Goal: Contribute content: Contribute content

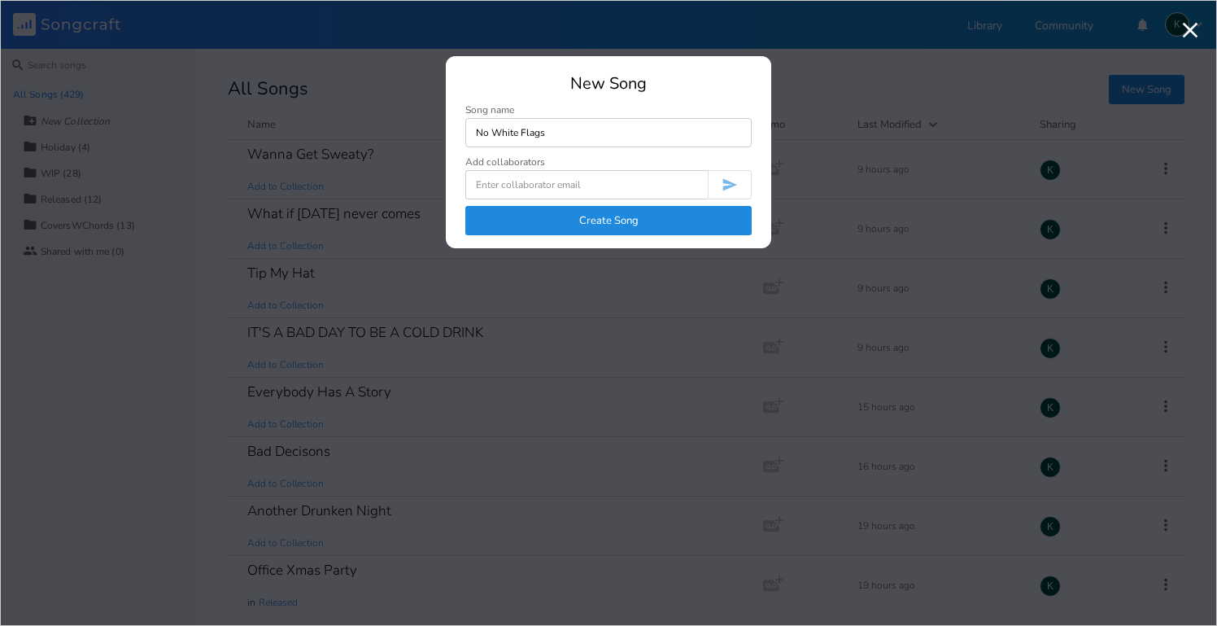
type input "No White Flags"
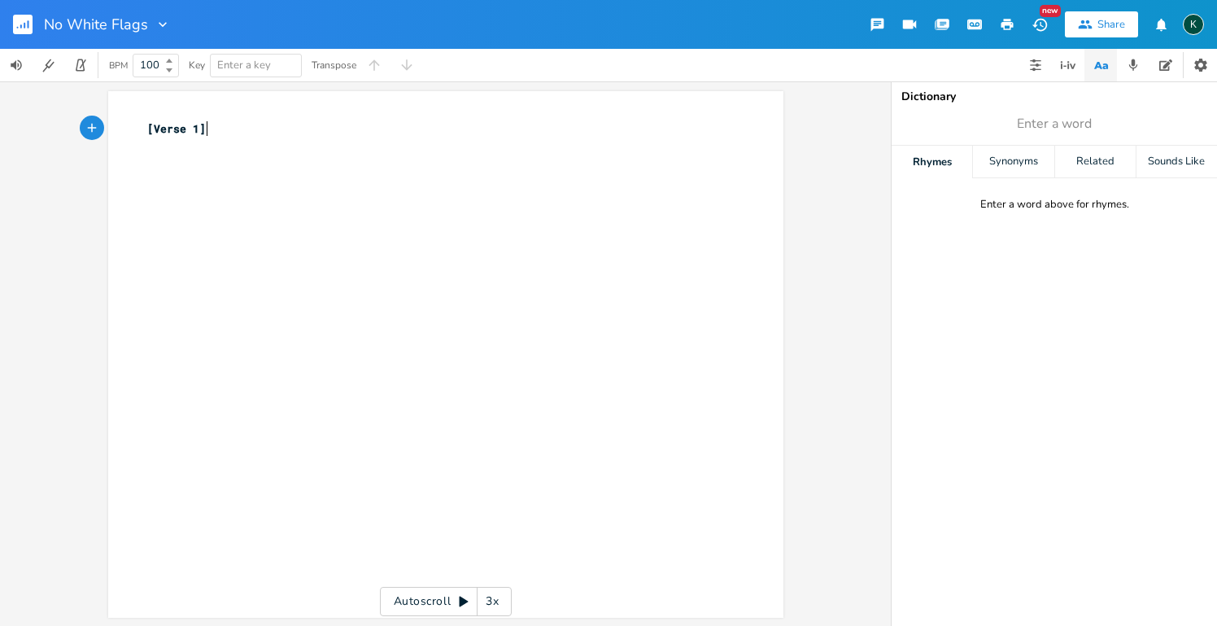
type textarea "[Verse 1]"
drag, startPoint x: 236, startPoint y: 127, endPoint x: 51, endPoint y: 127, distance: 184.7
click at [51, 127] on div "[Verse 1] x [Verse 1] ​ Autoscroll 3x" at bounding box center [445, 353] width 891 height 544
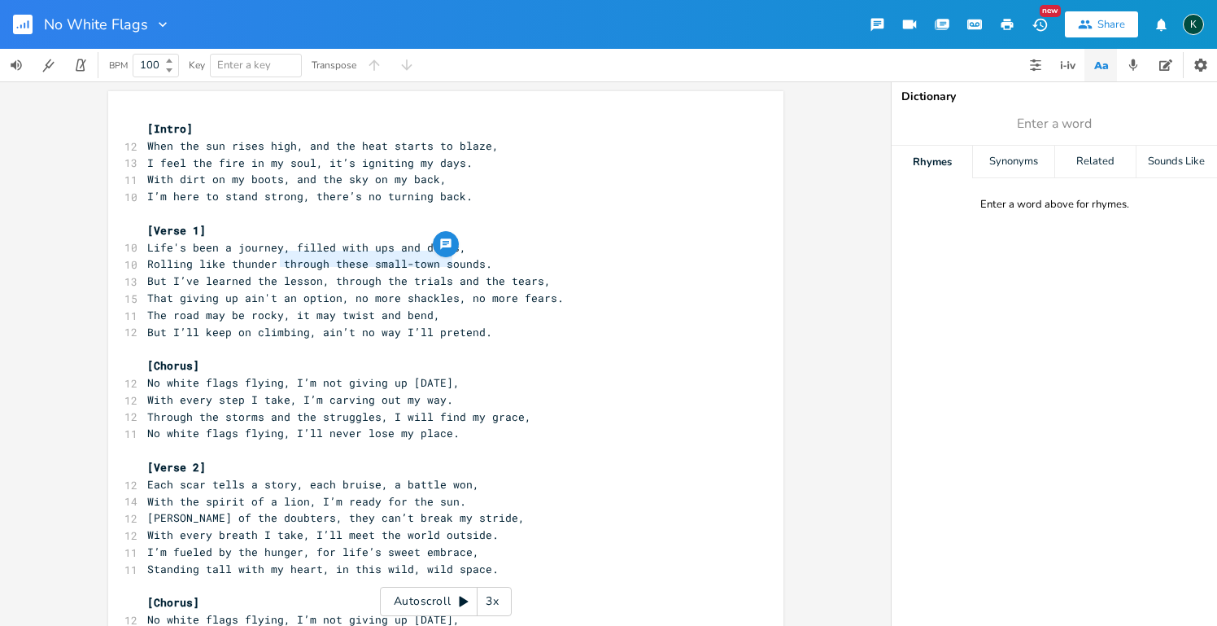
type textarea "through these small-town sou"
drag, startPoint x: 277, startPoint y: 261, endPoint x: 455, endPoint y: 260, distance: 177.4
click at [455, 260] on span "Rolling like thunder through these small-town sounds." at bounding box center [319, 263] width 345 height 15
drag, startPoint x: 313, startPoint y: 327, endPoint x: 474, endPoint y: 327, distance: 161.1
click at [474, 327] on span "But I’ll keep on climbing, ain’t no way I’ll pretend." at bounding box center [319, 332] width 345 height 15
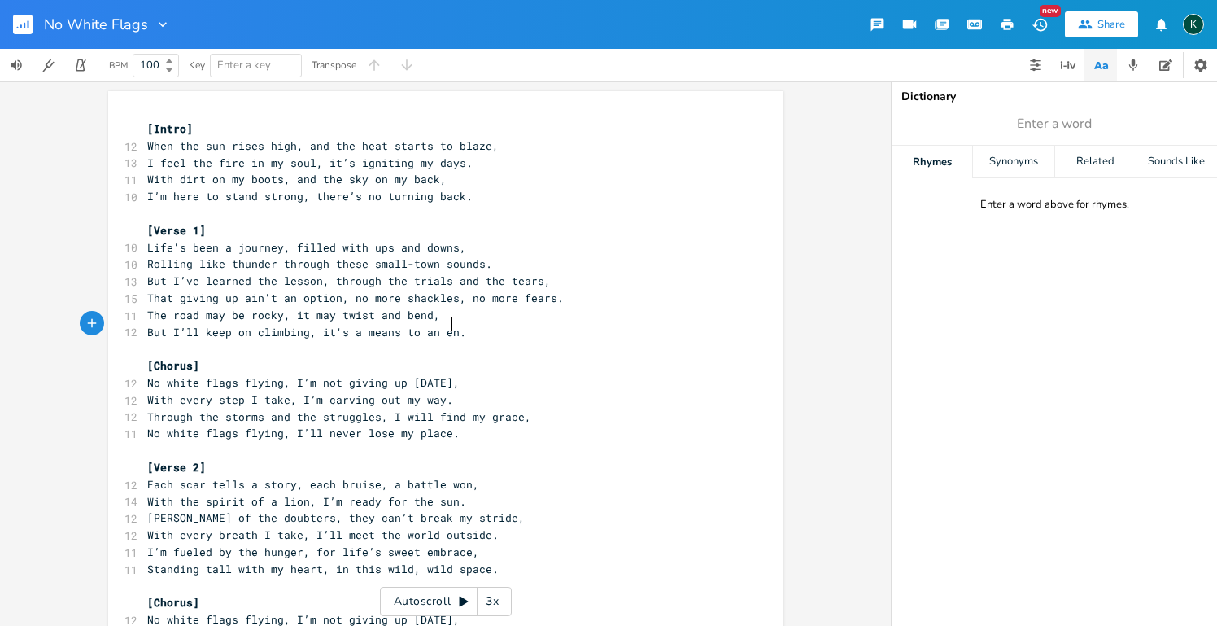
type textarea "it's a means to an end"
drag, startPoint x: 481, startPoint y: 455, endPoint x: 488, endPoint y: 485, distance: 31.0
click at [481, 459] on pre "[Verse 2]" at bounding box center [437, 467] width 587 height 17
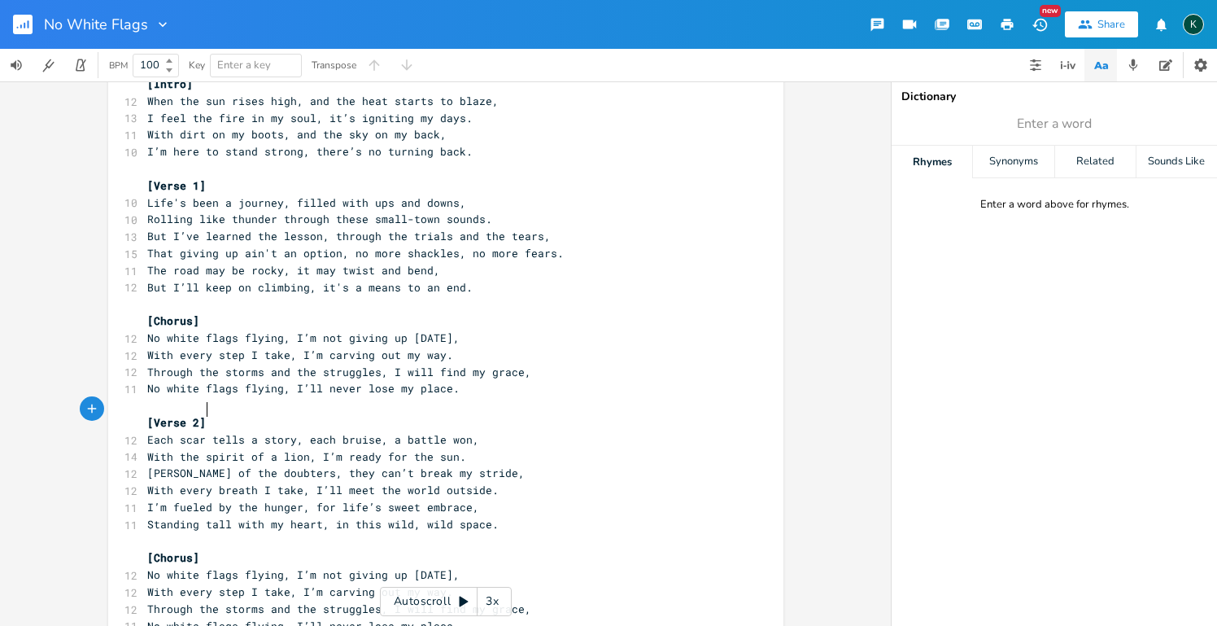
scroll to position [68, 0]
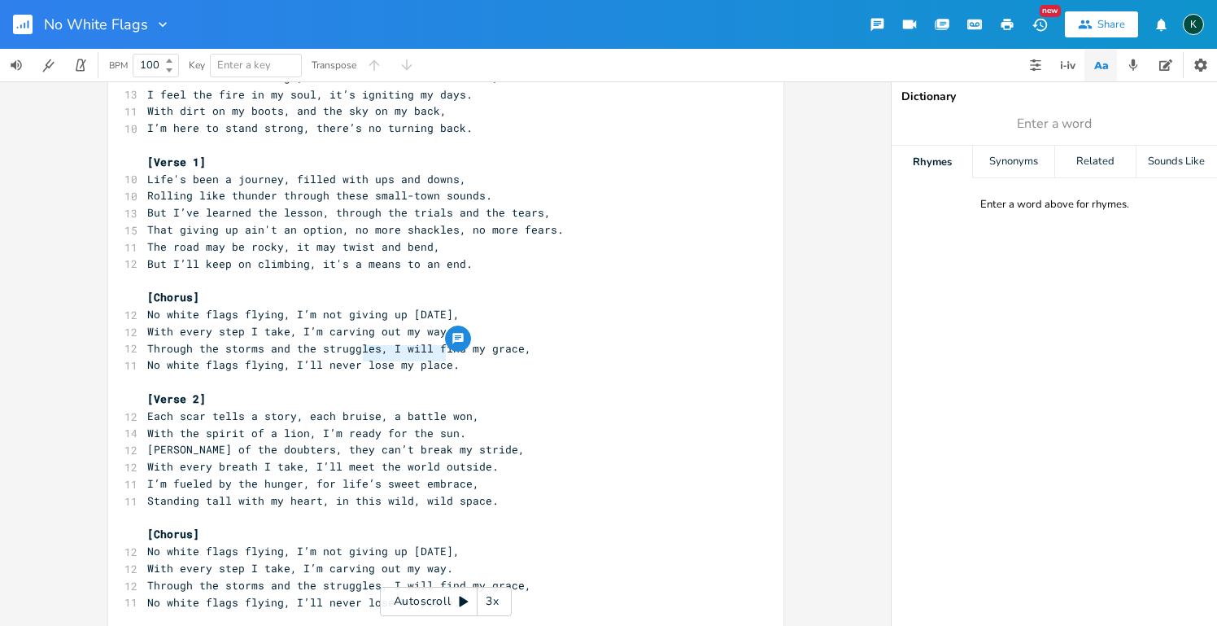
drag, startPoint x: 359, startPoint y: 354, endPoint x: 439, endPoint y: 356, distance: 80.6
click at [439, 357] on span "No white flags flying, I’ll never lose my place." at bounding box center [303, 364] width 312 height 15
type textarea "give in"
drag, startPoint x: 388, startPoint y: 336, endPoint x: 509, endPoint y: 337, distance: 121.2
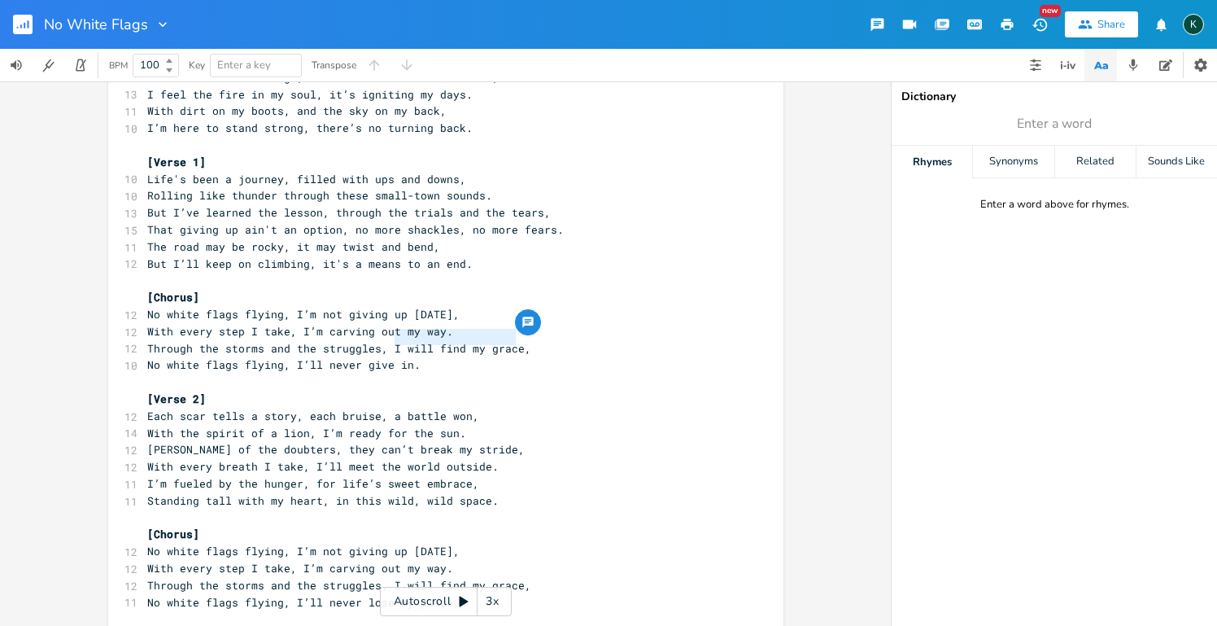
click at [509, 341] on span "Through the storms and the struggles, I will find my grace," at bounding box center [339, 348] width 384 height 15
type textarea "'ll find how to win"
click at [500, 373] on pre "​" at bounding box center [437, 381] width 587 height 17
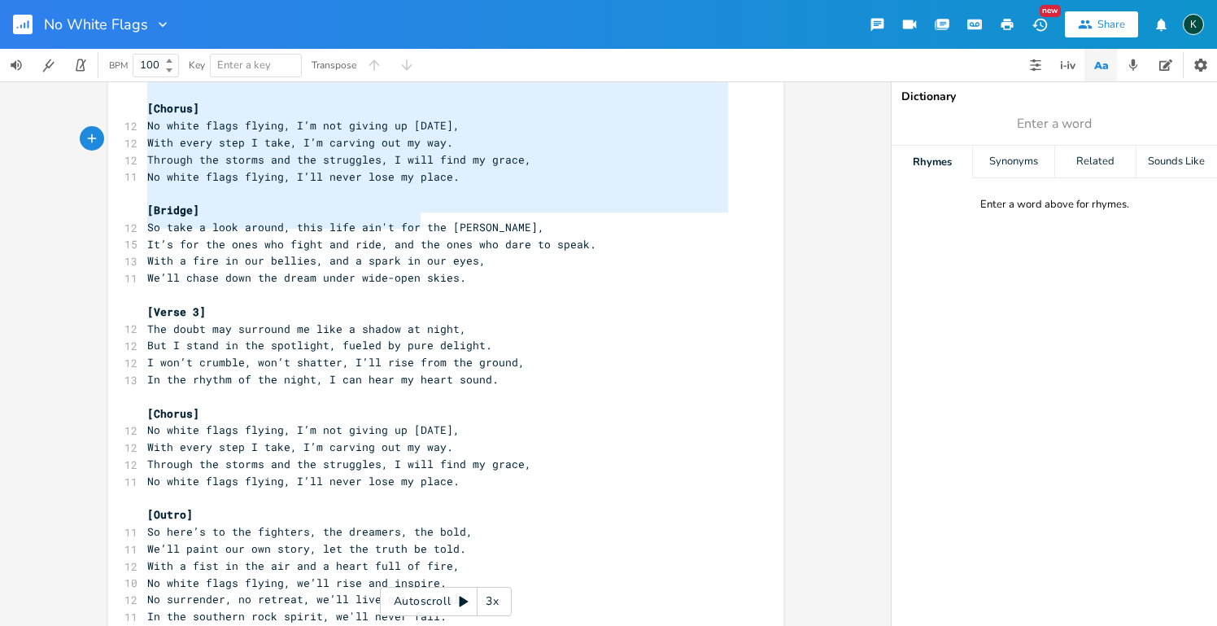
scroll to position [0, 0]
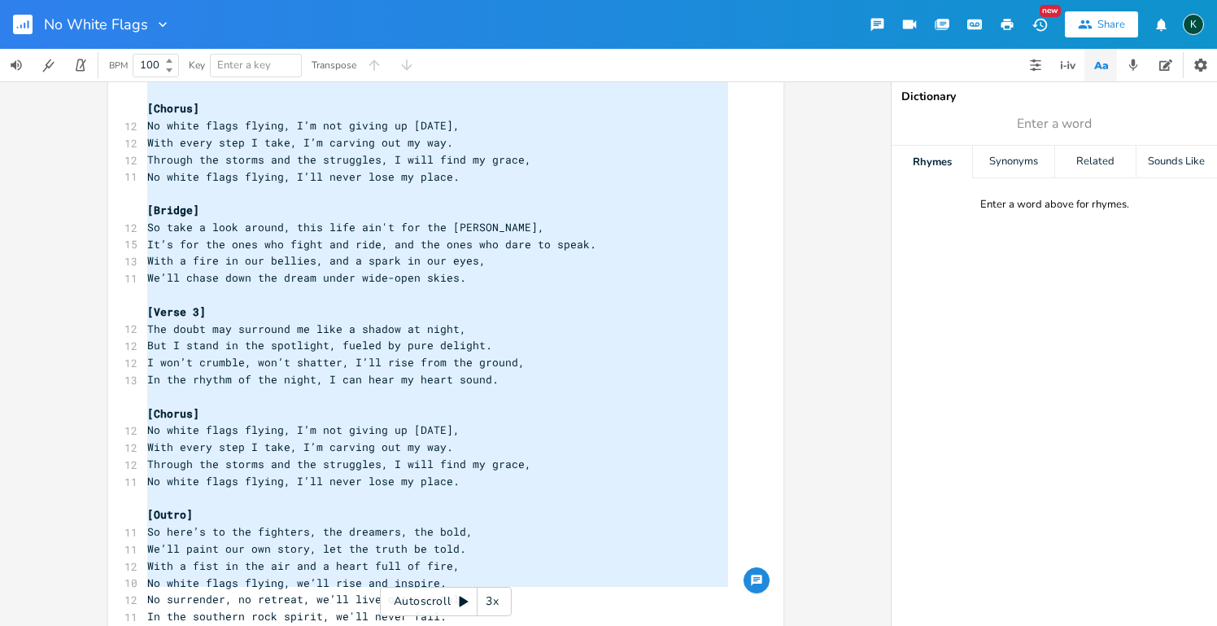
drag, startPoint x: 144, startPoint y: 129, endPoint x: 472, endPoint y: 749, distance: 702.0
click at [472, 625] on html "No White Flags New Share K BPM 100 Key Enter a key Transpose x [Intro] 12 When …" at bounding box center [608, 313] width 1217 height 626
type textarea "[Lorem] Ipsu dol sit ametc adip, eli sed doei tempor in utlab, E dolo mag aliq …"
click at [1051, 107] on div "Dictionary Enter a word Rhymes Synonyms Related Sounds Like Enter a word above …" at bounding box center [1054, 353] width 325 height 544
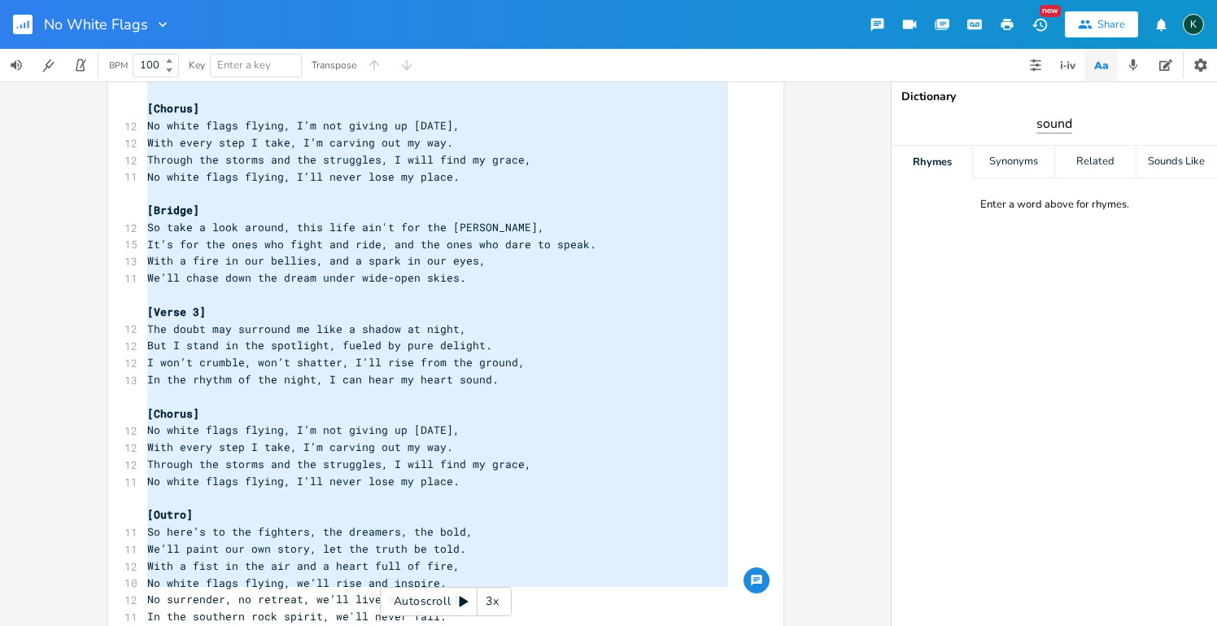
type input "sound"
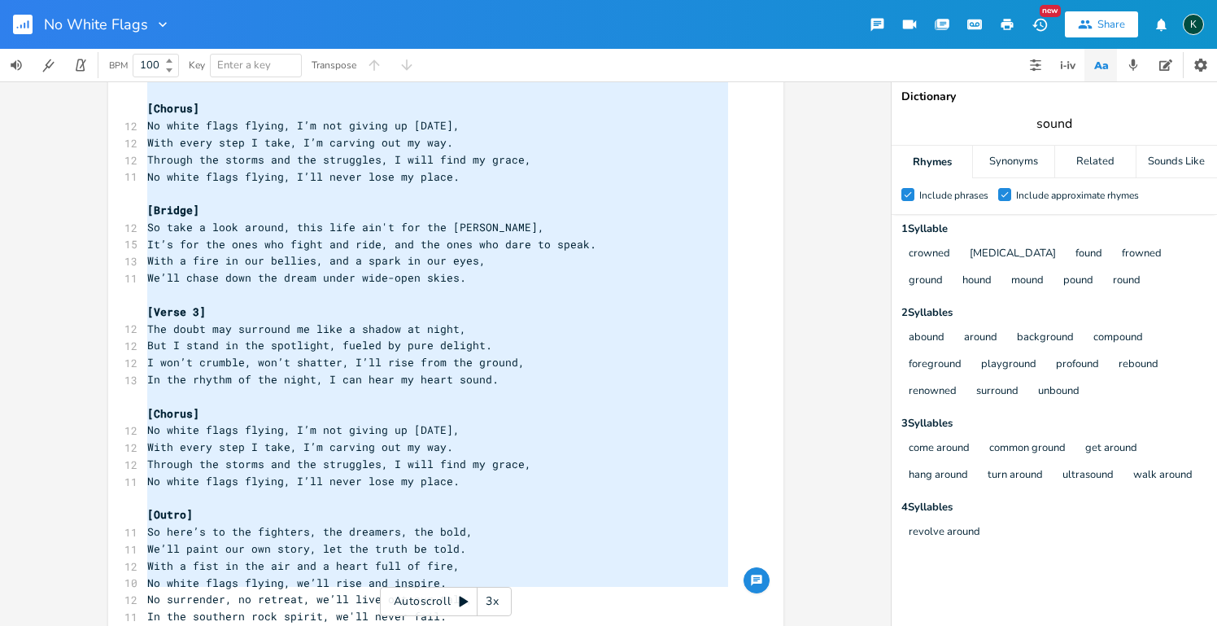
click at [1058, 121] on input "sound" at bounding box center [1054, 124] width 36 height 18
type input "lows"
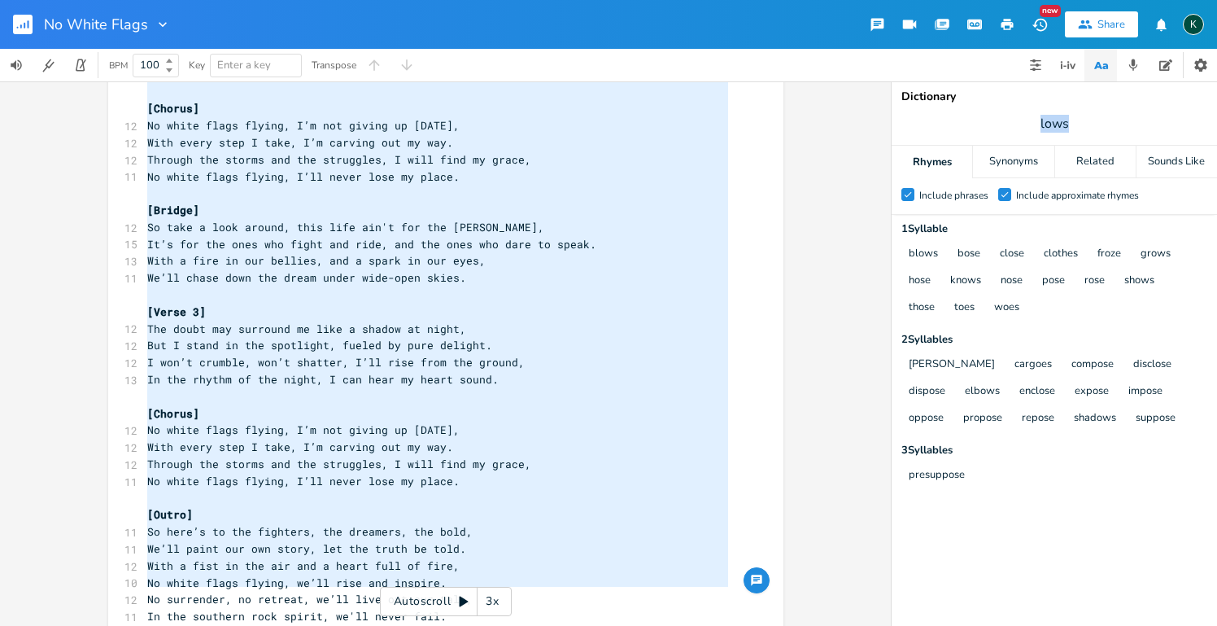
drag, startPoint x: 1087, startPoint y: 121, endPoint x: 985, endPoint y: 121, distance: 101.7
click at [985, 121] on span "lows" at bounding box center [1054, 123] width 325 height 29
type input "survived"
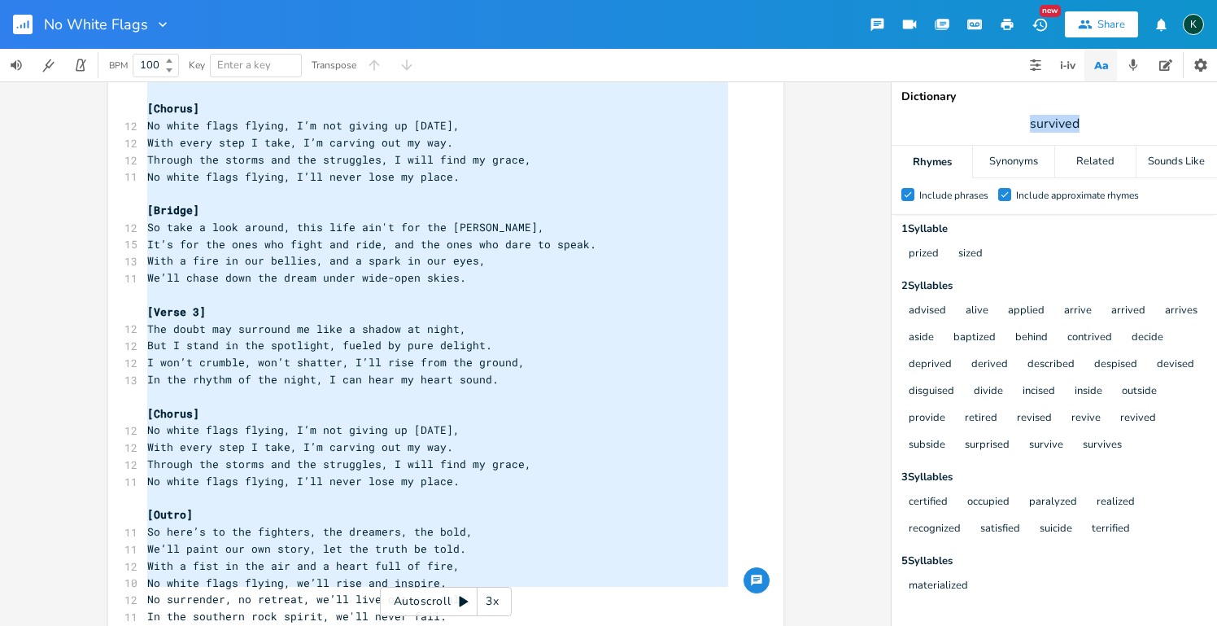
drag, startPoint x: 1102, startPoint y: 127, endPoint x: 1000, endPoint y: 119, distance: 102.8
click at [1000, 119] on span "survived" at bounding box center [1054, 123] width 325 height 29
type input "lows"
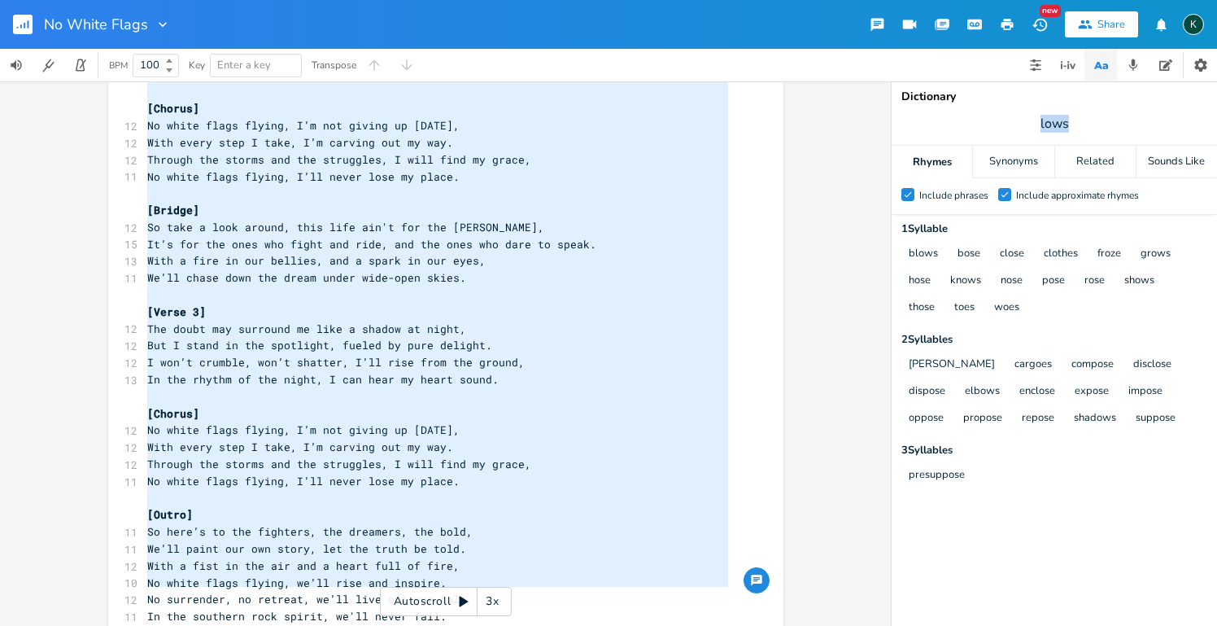
drag, startPoint x: 1119, startPoint y: 119, endPoint x: 1010, endPoint y: 112, distance: 109.2
click at [1010, 112] on span "lows" at bounding box center [1054, 123] width 325 height 29
type input "tell"
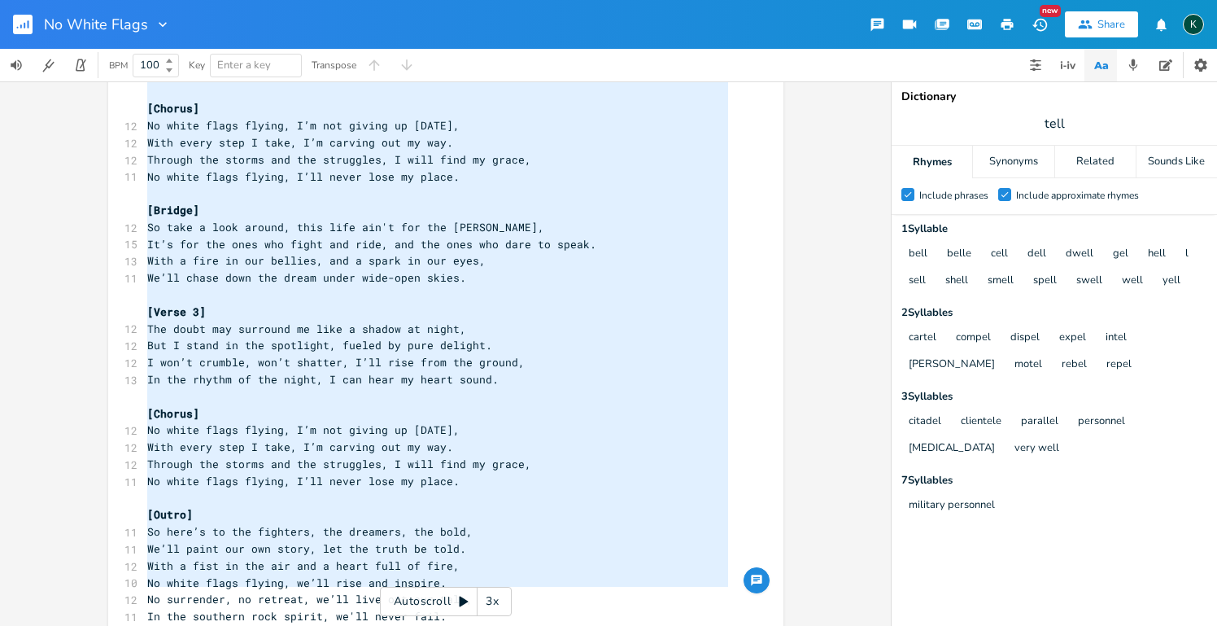
click at [296, 456] on span "Through the storms and the struggles, I will find my grace," at bounding box center [339, 463] width 384 height 15
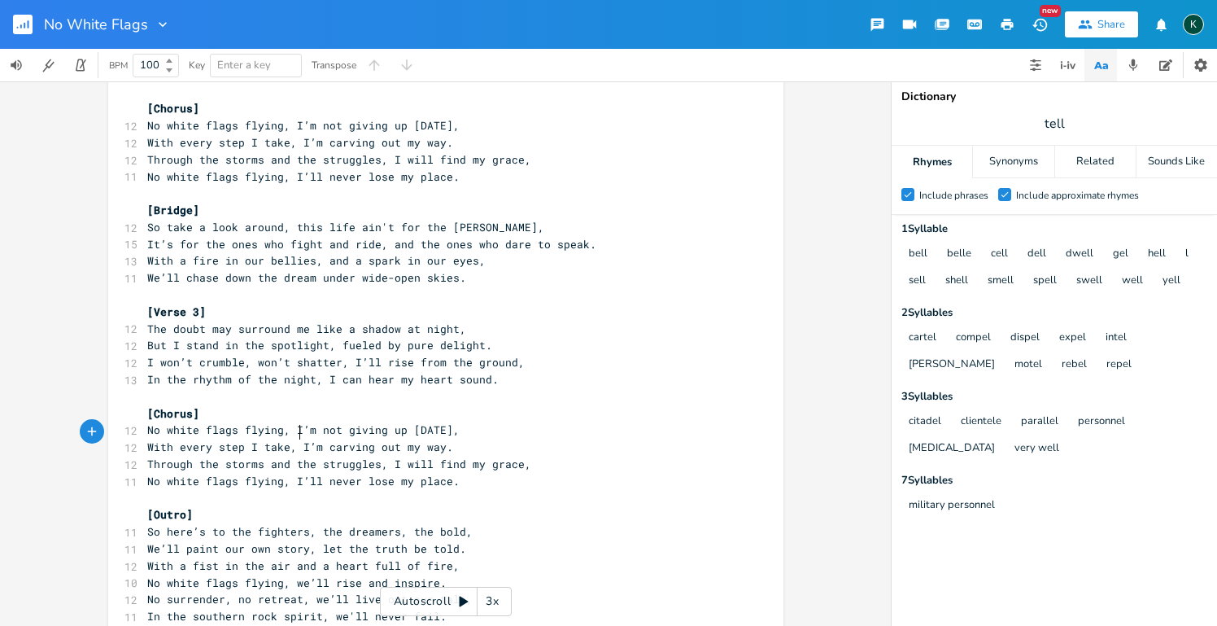
scroll to position [3, 0]
type textarea "[Lorem] Ipsu dol sit ametc adip, eli sed doei tempor in utlab, E dolo mag aliq …"
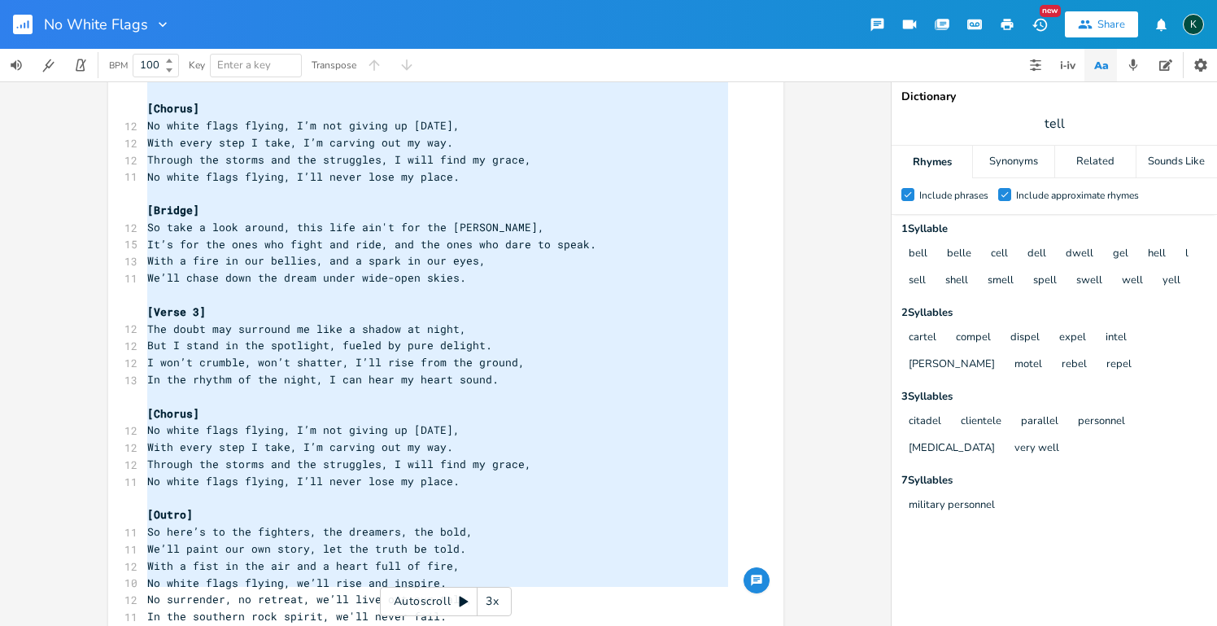
paste textarea
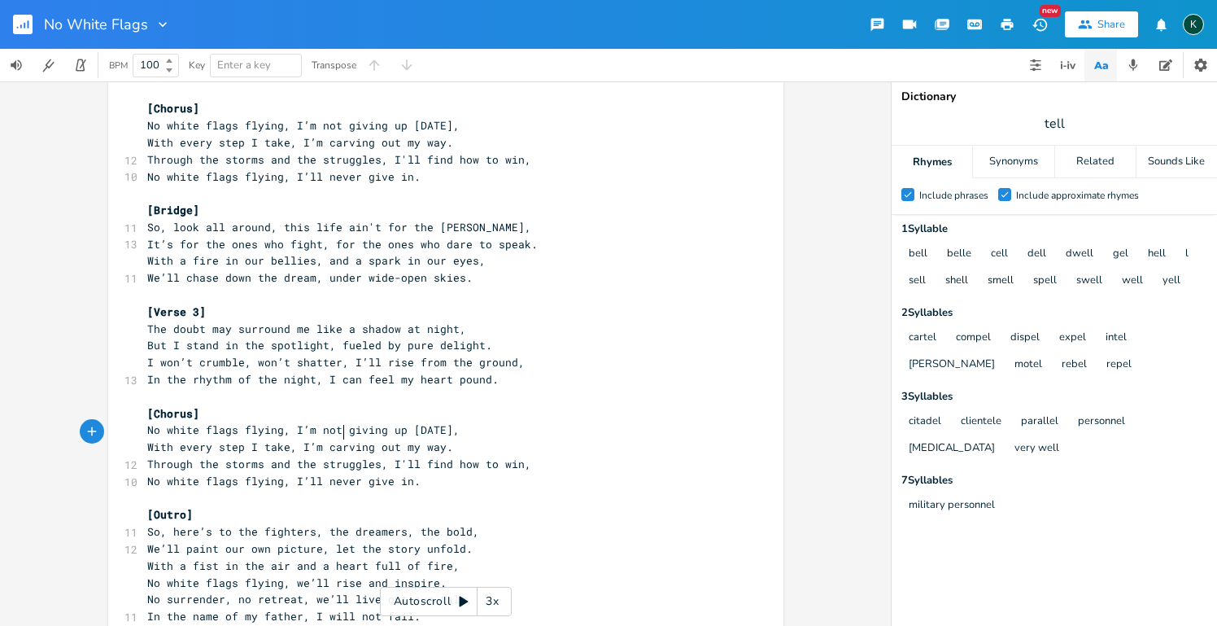
click at [340, 456] on span "Through the storms and the struggles, I'll find how to win," at bounding box center [339, 463] width 384 height 15
click at [363, 338] on span "But I stand in the spotlight, fueled by pure delight." at bounding box center [319, 345] width 345 height 15
click at [491, 252] on pre "With a fire in our bellies, and a spark in our eyes," at bounding box center [437, 260] width 587 height 17
click at [500, 321] on pre "The doubt may surround me like a shadow at night," at bounding box center [437, 329] width 587 height 17
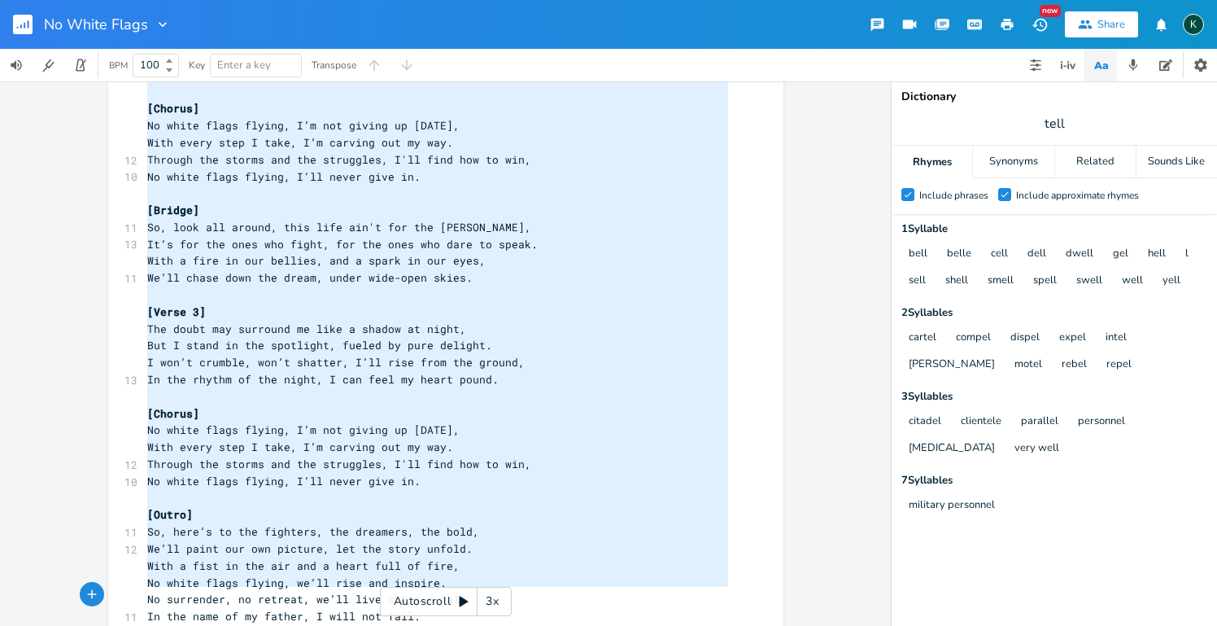
scroll to position [0, 0]
drag, startPoint x: 142, startPoint y: 129, endPoint x: 370, endPoint y: 717, distance: 630.3
click at [370, 625] on html "No White Flags New Share K BPM 100 Key Enter a key Transpose x [Intro] When the…" at bounding box center [608, 313] width 1217 height 626
type textarea "[Lorem] Ipsu dol sit ametc adip, eli sed doei tempor in utlab, E dolo mag aliq …"
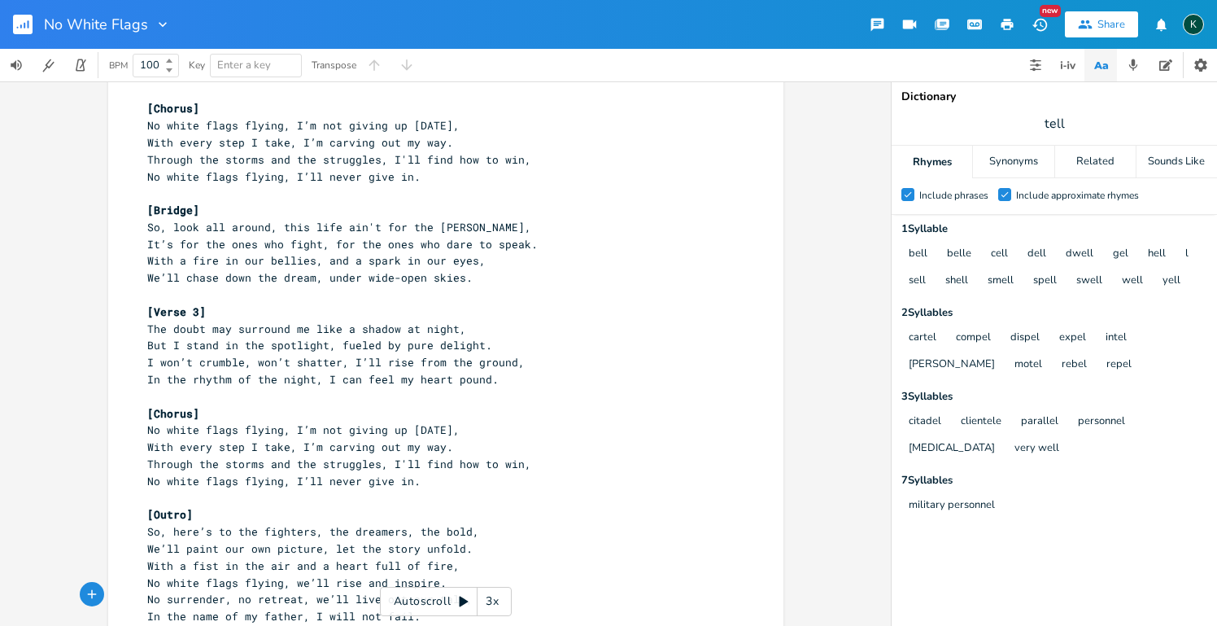
scroll to position [3, 0]
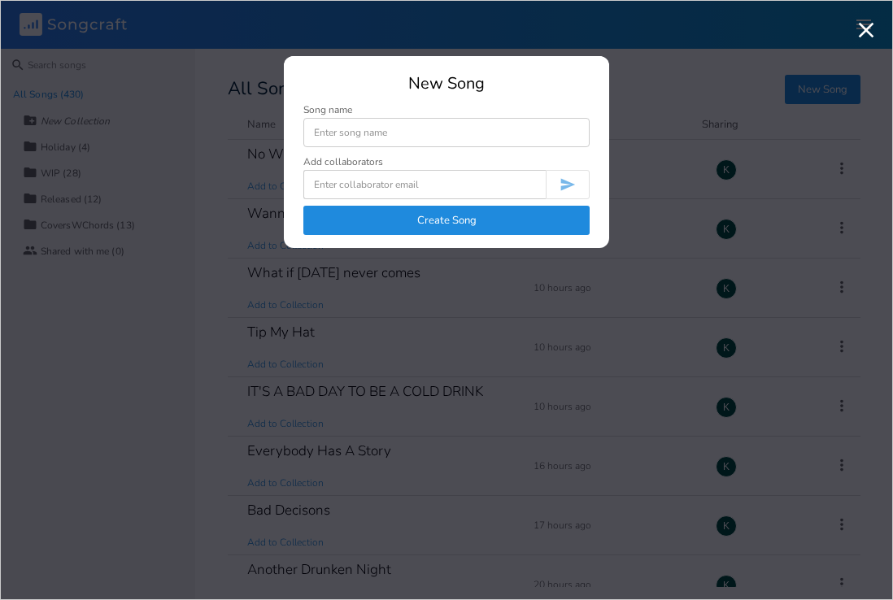
scroll to position [9412, 0]
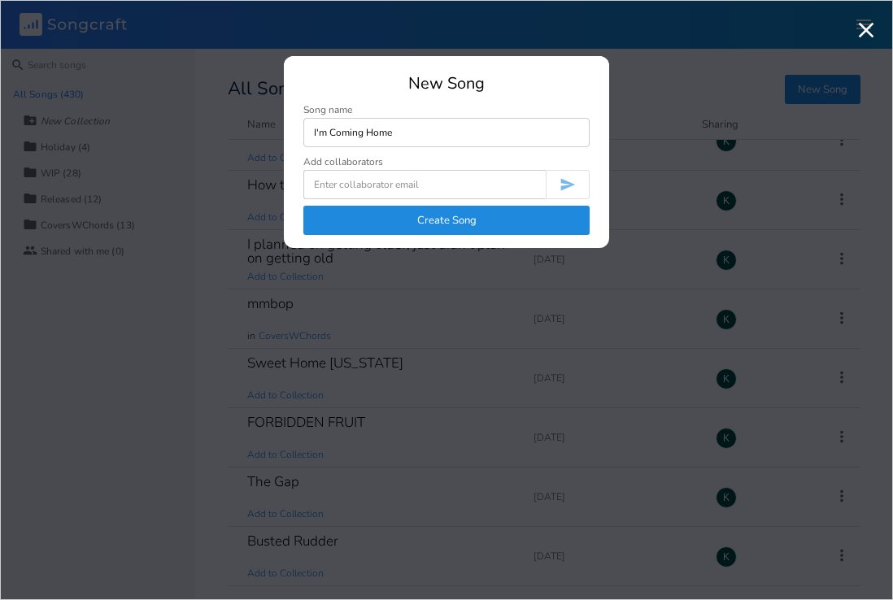
type input "I'm Coming Home"
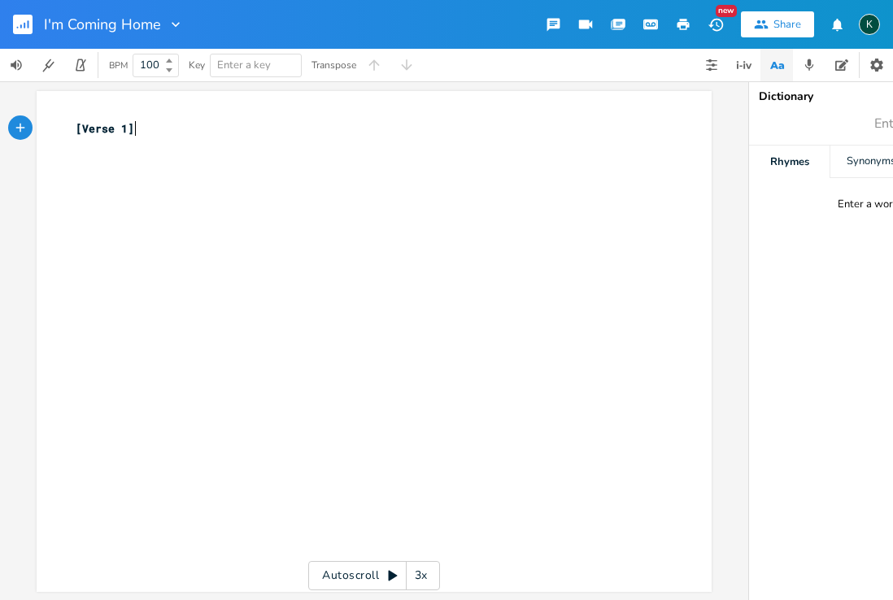
scroll to position [0, 1]
type textarea "[Verse 1]"
drag, startPoint x: 172, startPoint y: 128, endPoint x: 0, endPoint y: 114, distance: 173.0
click at [0, 114] on div "[Verse 1] x [Verse 1] ​ Autoscroll 3x" at bounding box center [374, 340] width 748 height 519
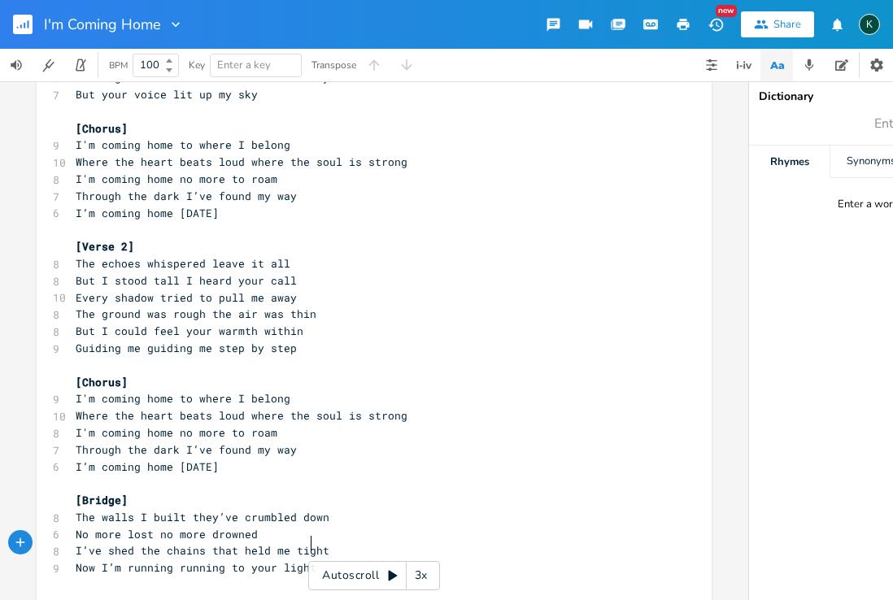
scroll to position [0, 0]
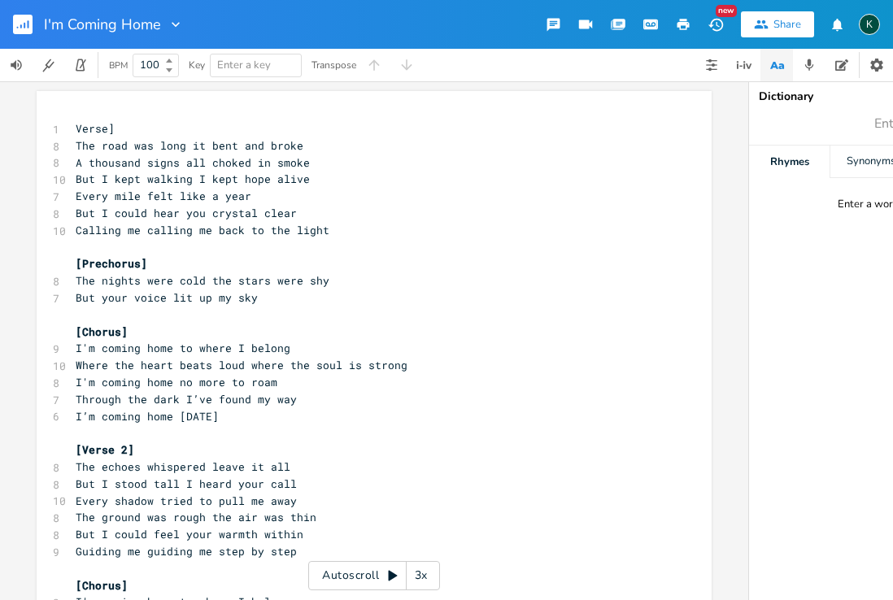
click at [76, 124] on span "Verse]" at bounding box center [95, 128] width 39 height 15
type textarea "["
click at [76, 129] on span "[Verse]" at bounding box center [99, 128] width 46 height 15
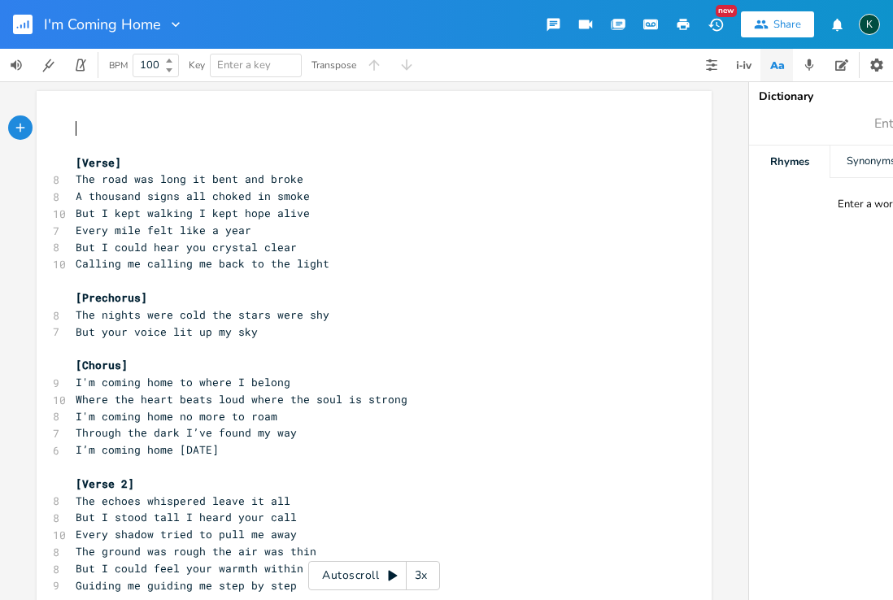
click at [79, 128] on pre "​" at bounding box center [365, 128] width 587 height 17
type textarea "southern reock"
type textarea "ock, emotional"
